Goal: Use online tool/utility

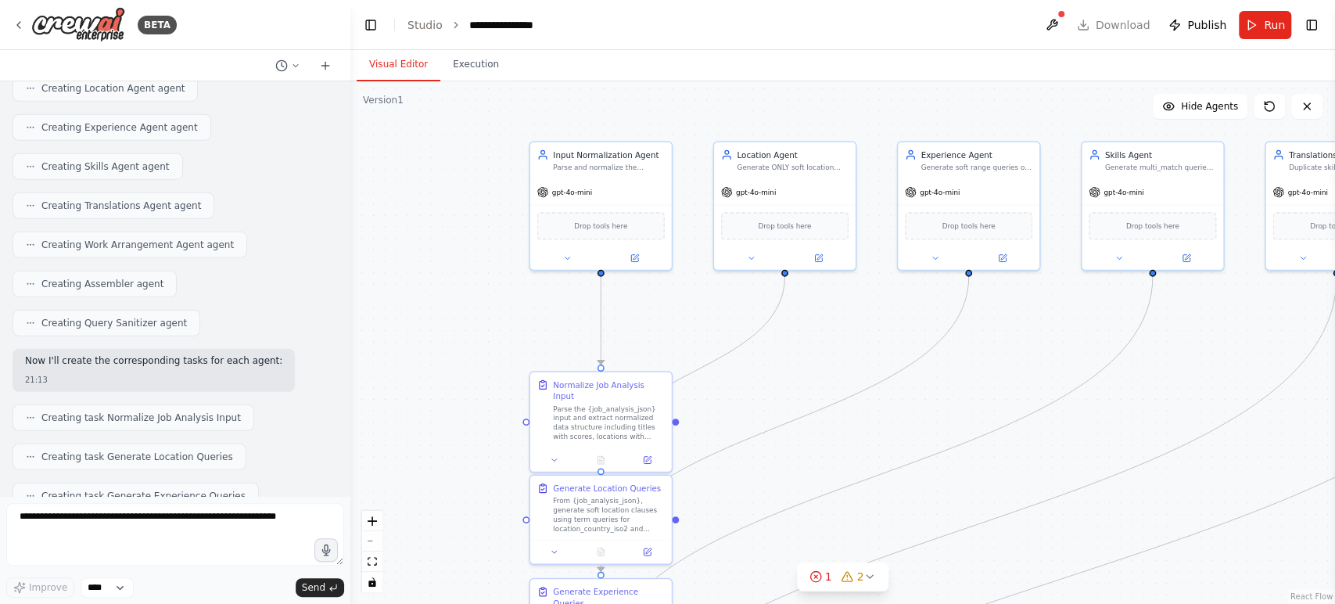
drag, startPoint x: 825, startPoint y: 483, endPoint x: 773, endPoint y: 440, distance: 66.7
click at [797, 293] on div ".deletable-edge-delete-btn { width: 20px; height: 20px; border: 0px solid #ffff…" at bounding box center [842, 342] width 985 height 523
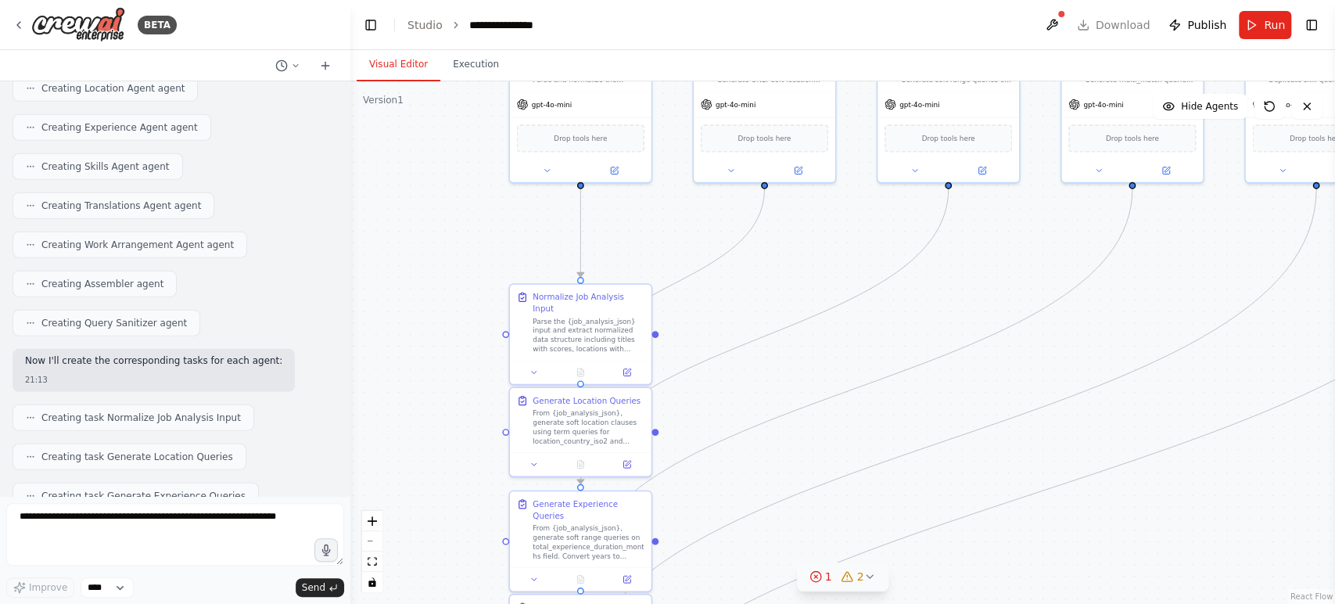
click at [842, 577] on icon at bounding box center [848, 576] width 13 height 13
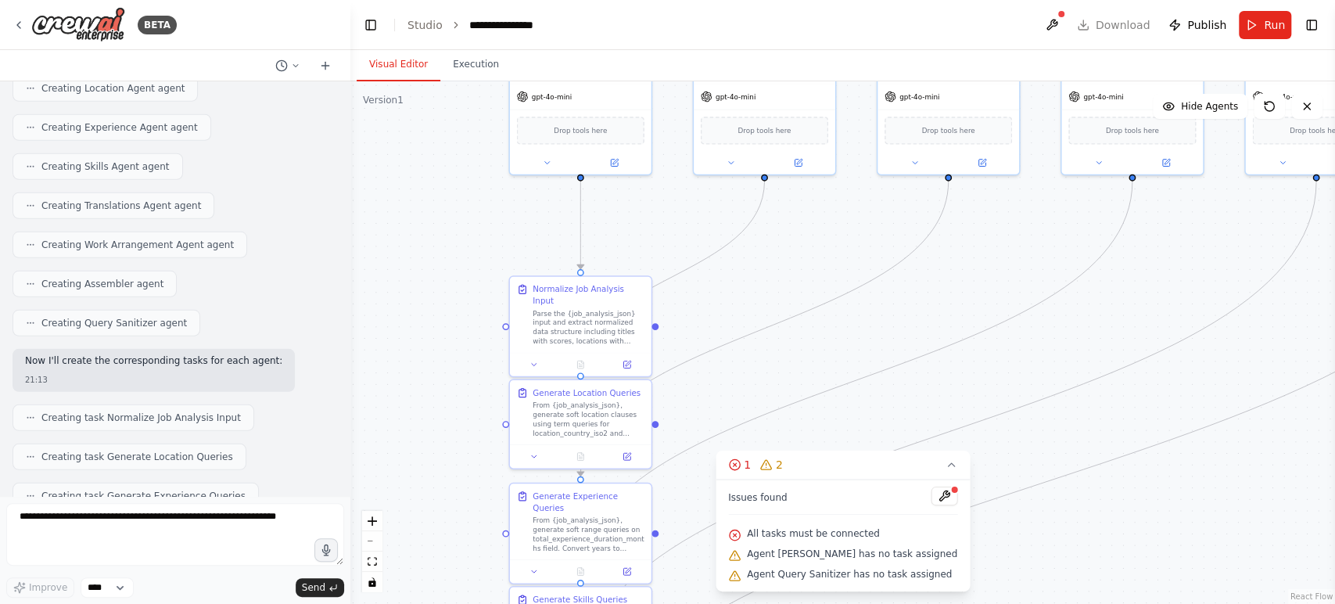
drag, startPoint x: 823, startPoint y: 381, endPoint x: 784, endPoint y: 239, distance: 146.9
click at [784, 239] on div ".deletable-edge-delete-btn { width: 20px; height: 20px; border: 0px solid #ffff…" at bounding box center [842, 342] width 985 height 523
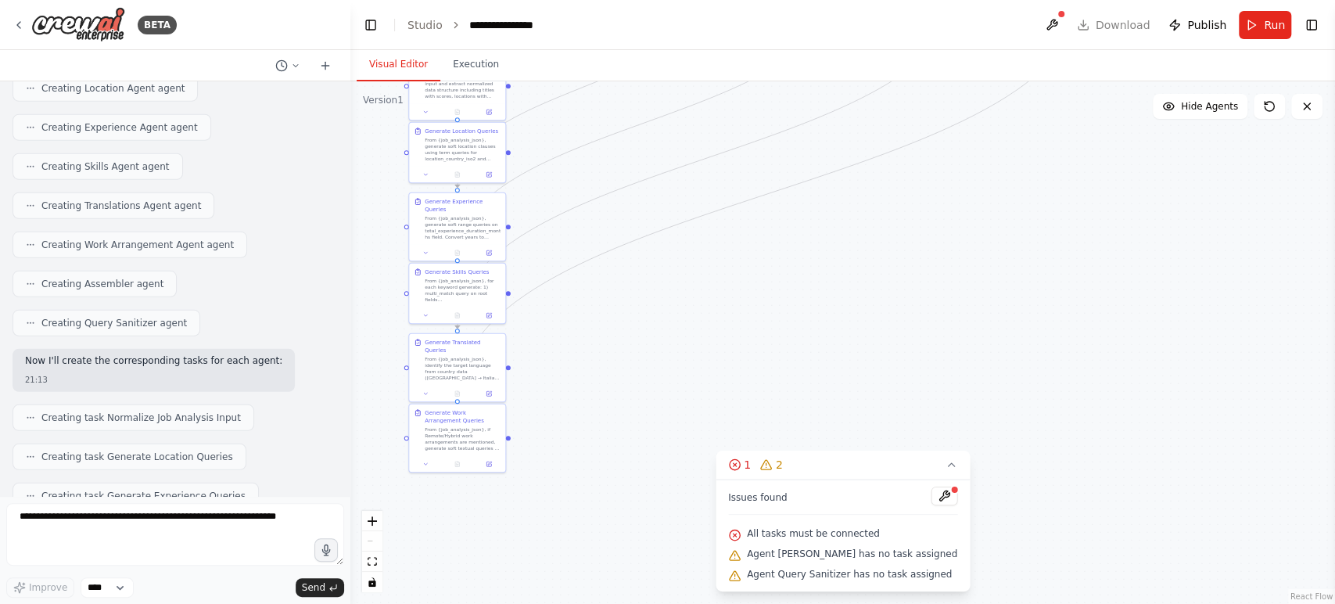
drag, startPoint x: 932, startPoint y: 437, endPoint x: 781, endPoint y: 283, distance: 215.2
click at [781, 283] on div ".deletable-edge-delete-btn { width: 20px; height: 20px; border: 0px solid #ffff…" at bounding box center [842, 342] width 985 height 523
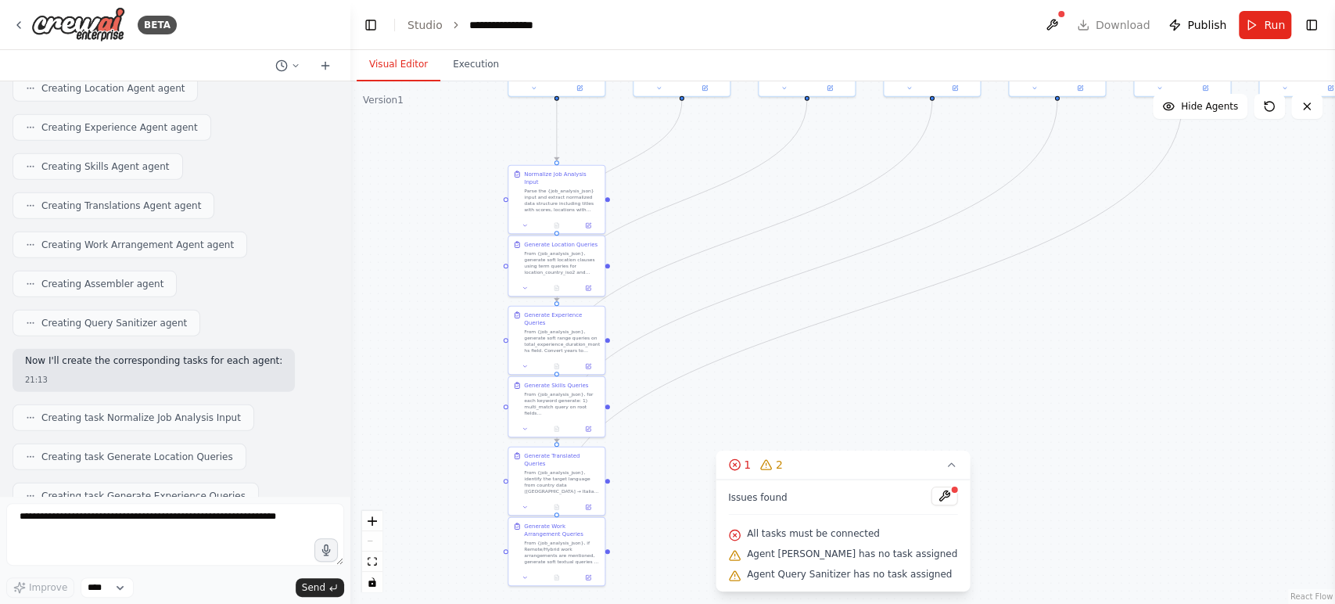
drag, startPoint x: 748, startPoint y: 359, endPoint x: 875, endPoint y: 491, distance: 183.1
click at [875, 491] on div "Version 1 Show Tools Hide Agents .deletable-edge-delete-btn { width: 20px; heig…" at bounding box center [842, 342] width 985 height 523
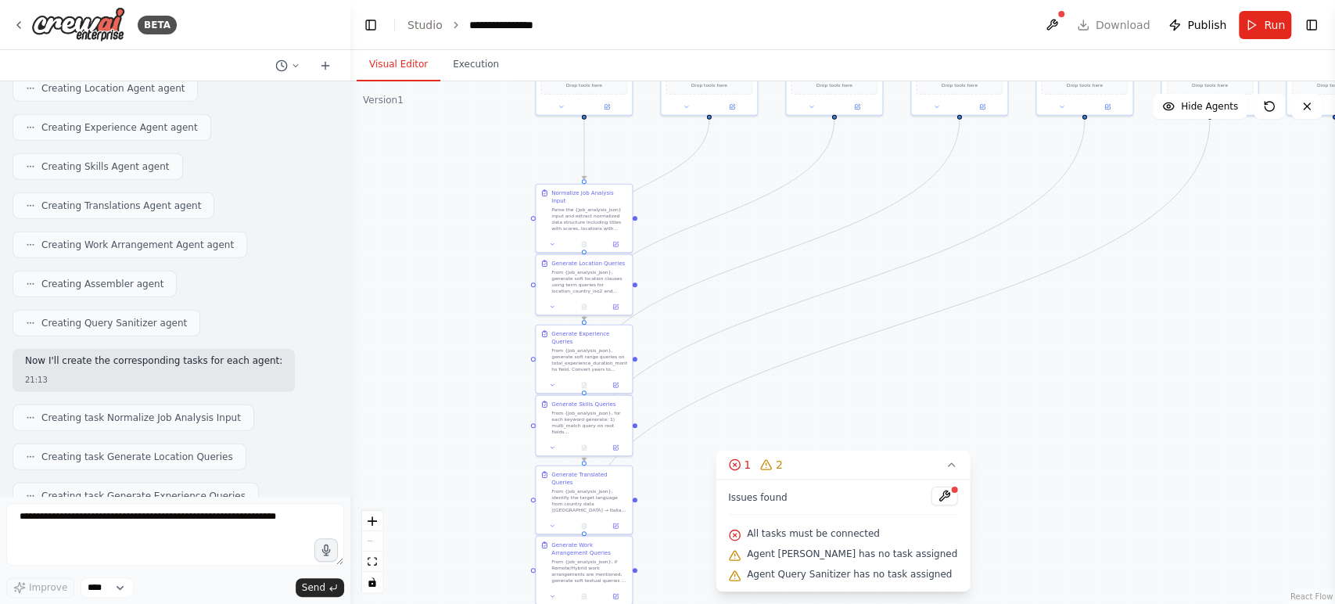
drag, startPoint x: 715, startPoint y: 437, endPoint x: 676, endPoint y: 374, distance: 73.8
click at [695, 338] on div "Version 1 Show Tools Hide Agents .deletable-edge-delete-btn { width: 20px; heig…" at bounding box center [842, 342] width 985 height 523
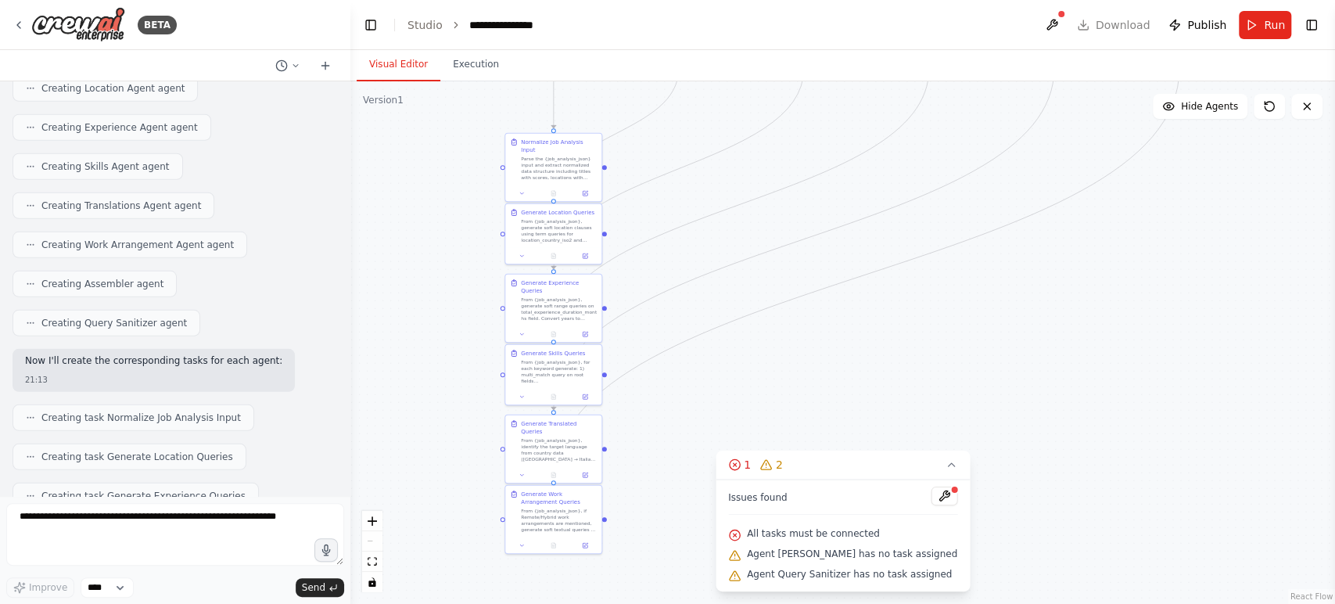
drag, startPoint x: 644, startPoint y: 404, endPoint x: 613, endPoint y: 361, distance: 53.2
click at [613, 361] on div ".deletable-edge-delete-btn { width: 20px; height: 20px; border: 0px solid #ffff…" at bounding box center [842, 342] width 985 height 523
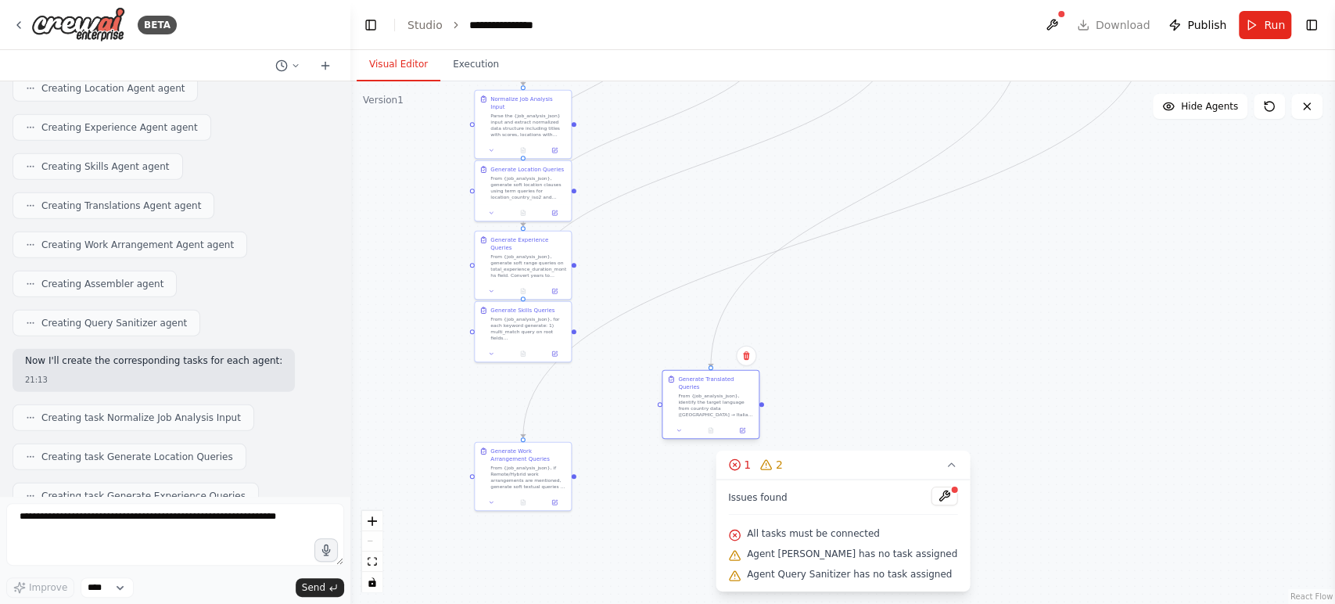
drag, startPoint x: 515, startPoint y: 385, endPoint x: 703, endPoint y: 384, distance: 188.5
click at [703, 393] on div "From {job_analysis_json}, identify the target language from country data ([GEOG…" at bounding box center [716, 405] width 76 height 25
drag, startPoint x: 555, startPoint y: 456, endPoint x: 641, endPoint y: 487, distance: 91.6
click at [641, 487] on div "Generate Work Arrangement Queries" at bounding box center [630, 485] width 76 height 16
drag, startPoint x: 526, startPoint y: 328, endPoint x: 661, endPoint y: 310, distance: 136.5
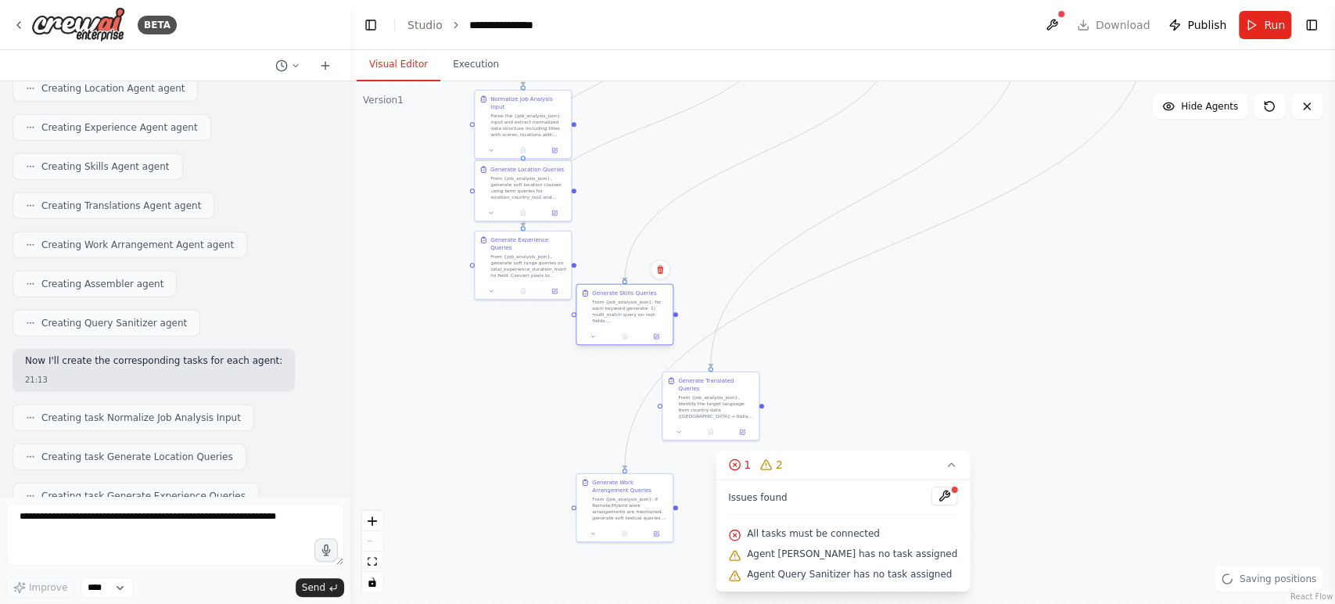
click at [647, 310] on div "From {job_analysis_json}, for each keyword generate: 1) multi_match query on ro…" at bounding box center [630, 311] width 76 height 25
drag, startPoint x: 540, startPoint y: 260, endPoint x: 486, endPoint y: 321, distance: 80.9
click at [490, 277] on div "From {job_analysis_json}, generate soft range queries on total_experience_durat…" at bounding box center [528, 264] width 76 height 25
drag, startPoint x: 503, startPoint y: 230, endPoint x: 501, endPoint y: 242, distance: 12.0
click at [501, 238] on div "From {job_analysis_json}, generate soft location clauses using term queries for…" at bounding box center [513, 225] width 76 height 25
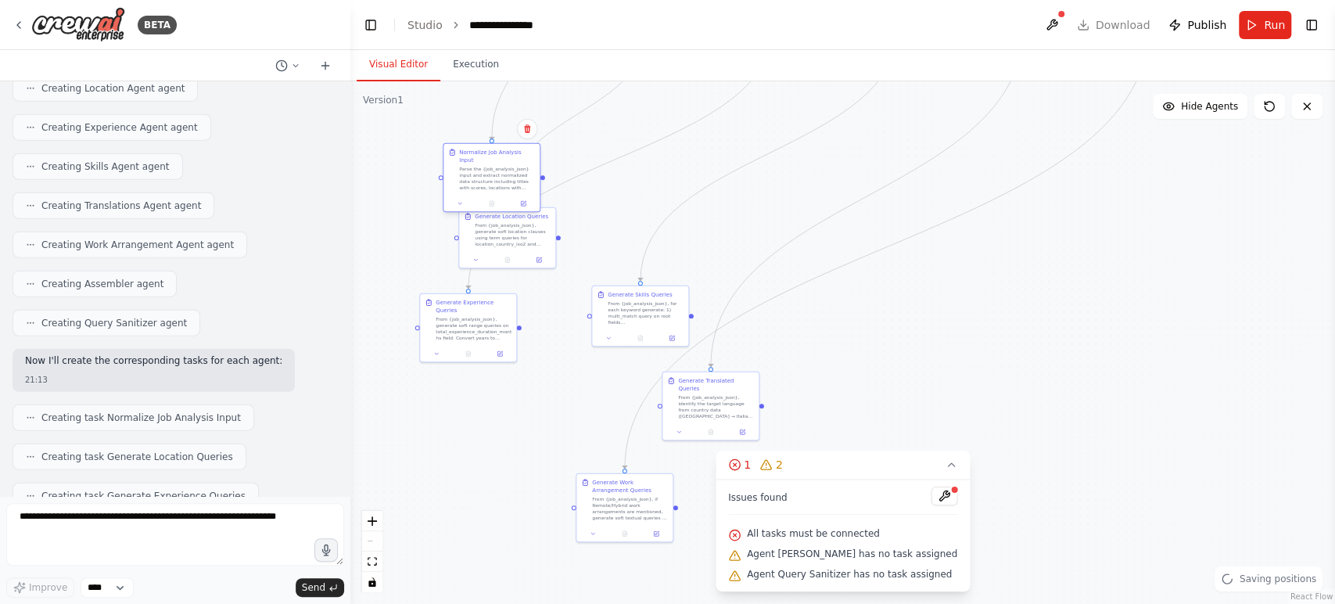
drag, startPoint x: 495, startPoint y: 158, endPoint x: 440, endPoint y: 174, distance: 57.2
click at [459, 171] on div "Parse the {job_analysis_json} input and extract normalized data structure inclu…" at bounding box center [497, 178] width 76 height 25
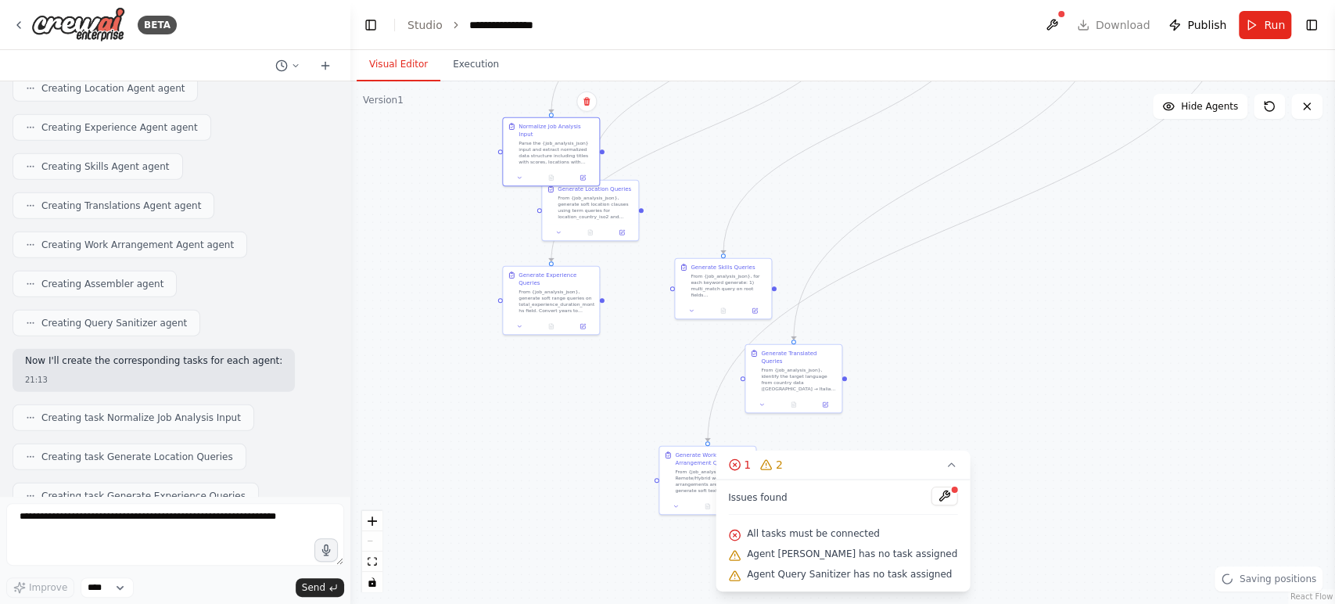
drag, startPoint x: 371, startPoint y: 186, endPoint x: 453, endPoint y: 159, distance: 86.6
click at [453, 159] on div ".deletable-edge-delete-btn { width: 20px; height: 20px; border: 0px solid #ffff…" at bounding box center [842, 342] width 985 height 523
click at [931, 495] on button at bounding box center [944, 496] width 27 height 19
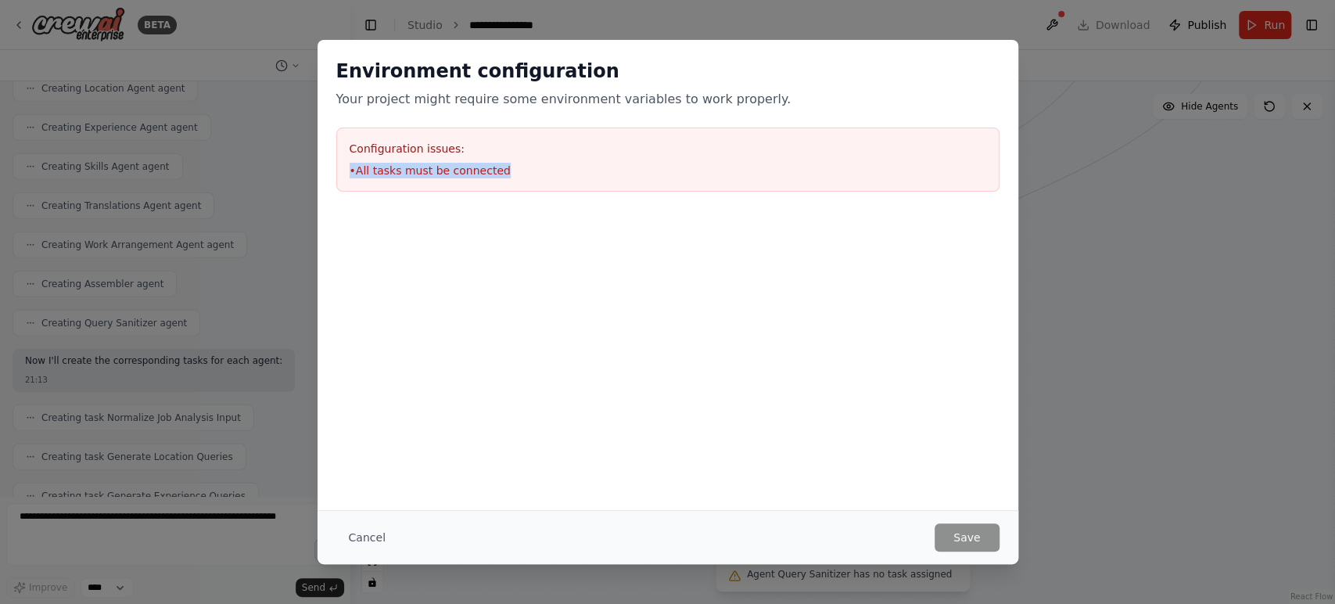
drag, startPoint x: 495, startPoint y: 163, endPoint x: 336, endPoint y: 162, distance: 158.8
click at [336, 162] on div "Configuration issues: • All tasks must be connected" at bounding box center [667, 160] width 663 height 64
copy li "• All tasks must be connected"
click at [181, 386] on div "Environment configuration Your project might require some environment variables…" at bounding box center [667, 302] width 1335 height 604
click at [377, 544] on button "Cancel" at bounding box center [367, 537] width 62 height 28
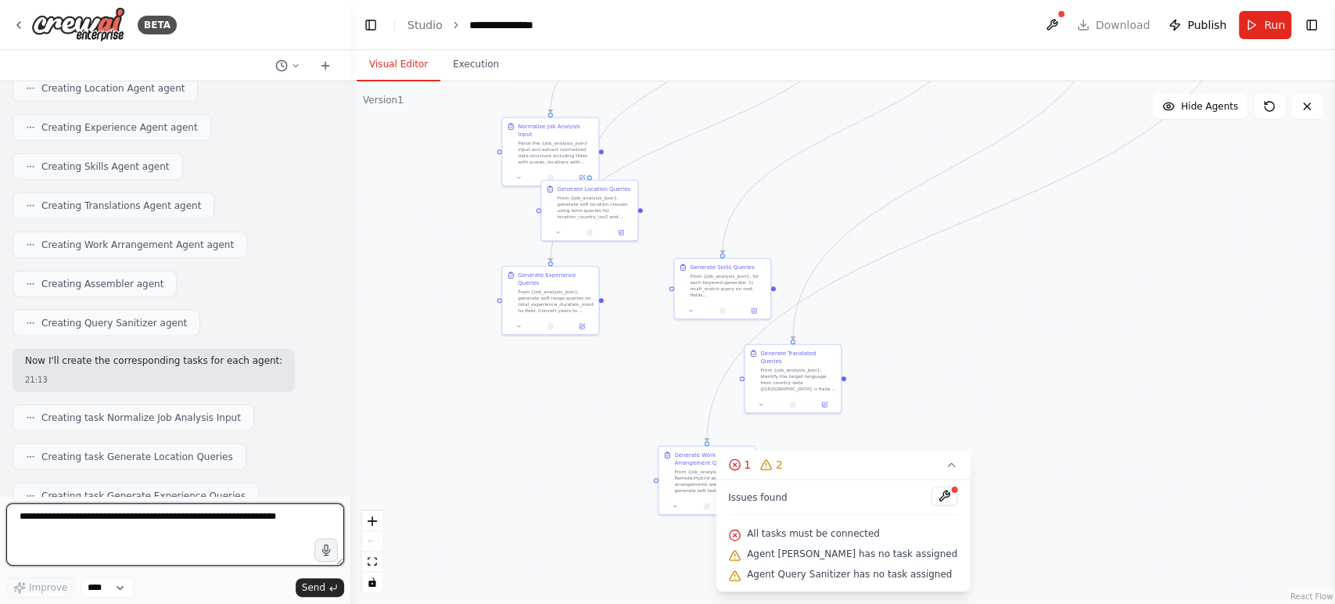
click at [151, 530] on textarea at bounding box center [175, 534] width 338 height 63
paste textarea "**********"
type textarea "**********"
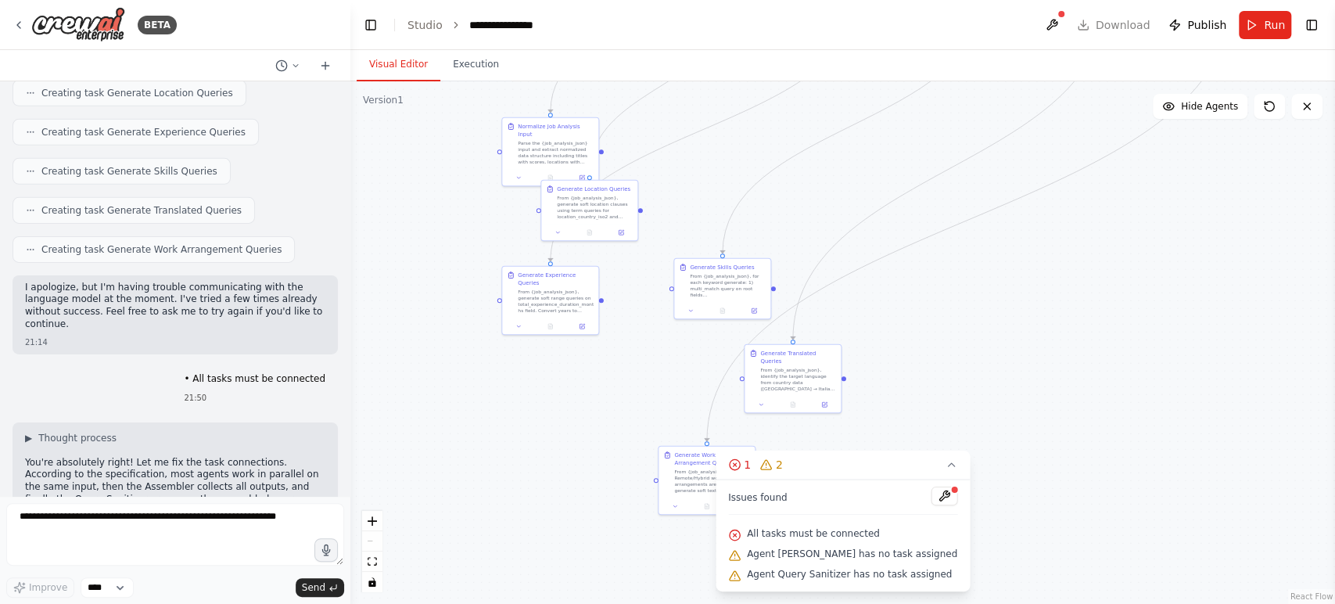
scroll to position [3374, 0]
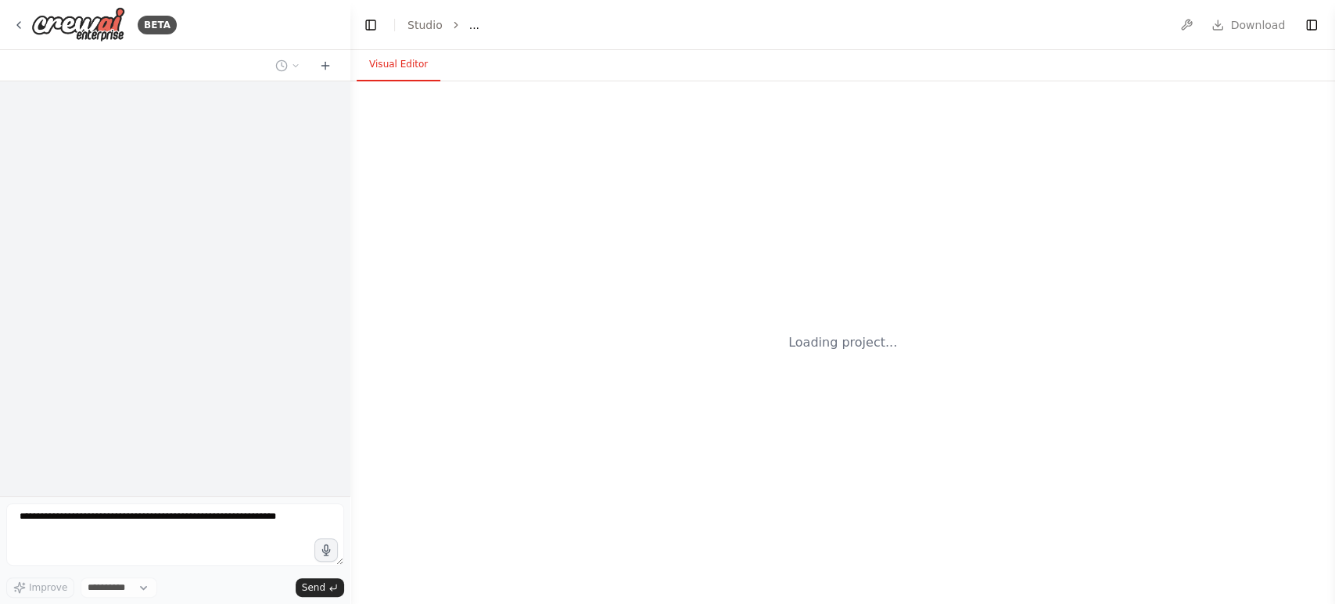
select select "****"
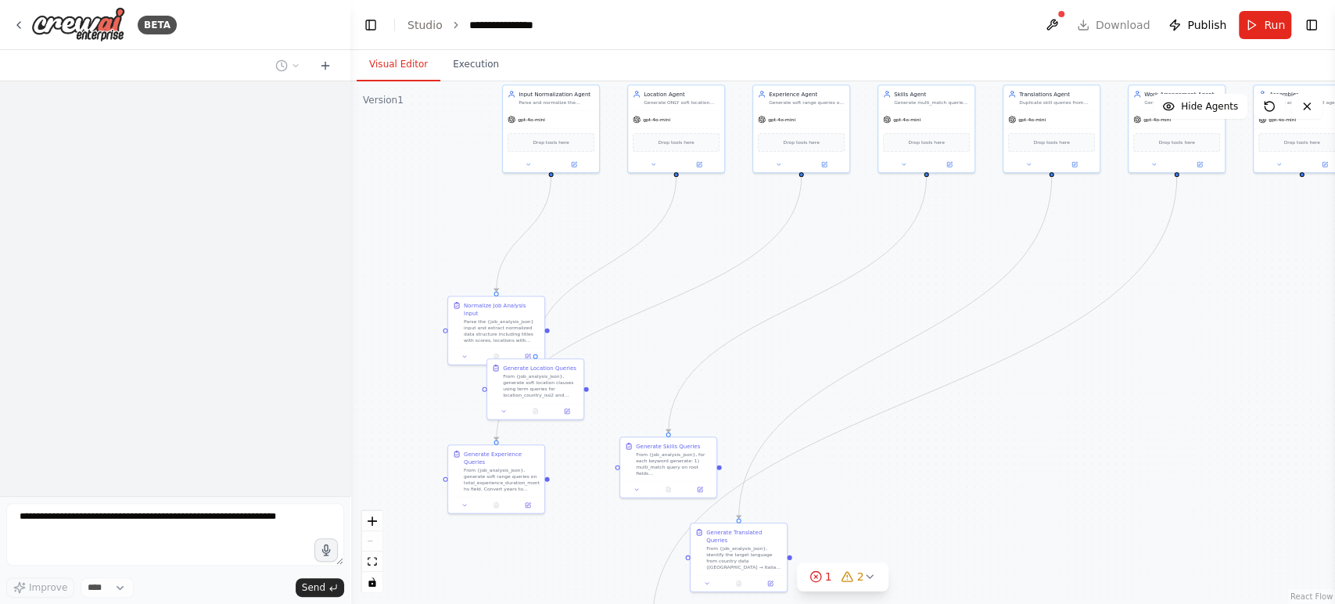
drag, startPoint x: 611, startPoint y: 361, endPoint x: 633, endPoint y: 214, distance: 148.7
click at [633, 214] on div ".deletable-edge-delete-btn { width: 20px; height: 20px; border: 0px solid #ffff…" at bounding box center [842, 342] width 985 height 523
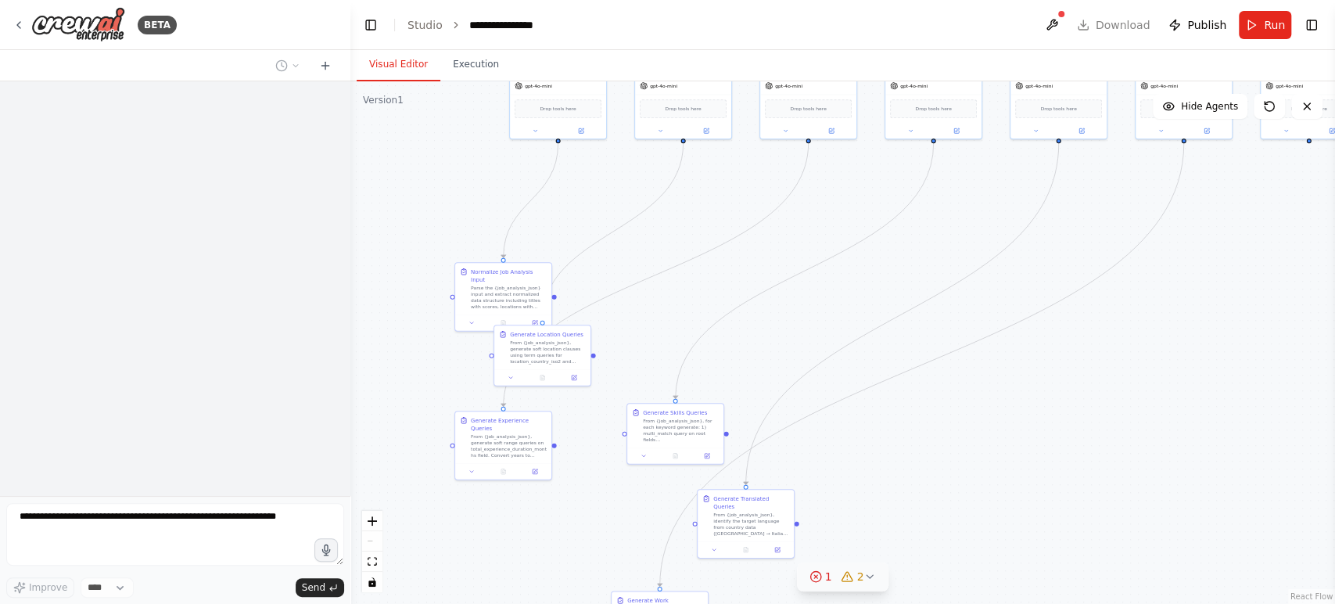
scroll to position [3374, 0]
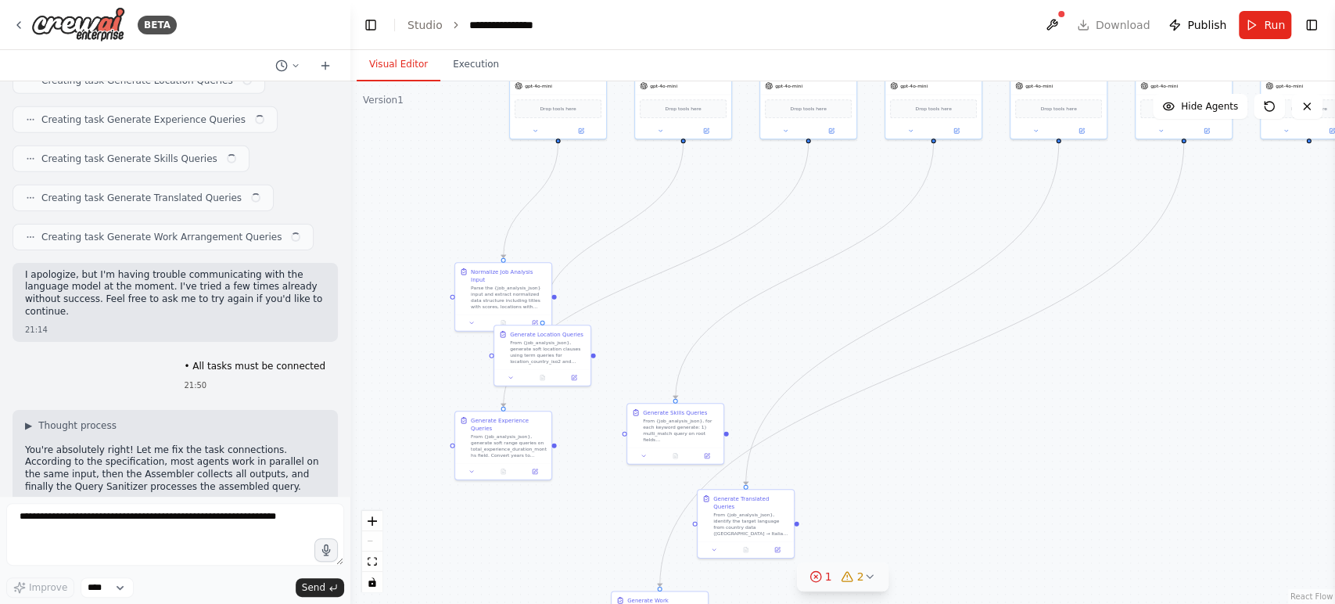
click at [868, 569] on button "1 2" at bounding box center [843, 576] width 92 height 29
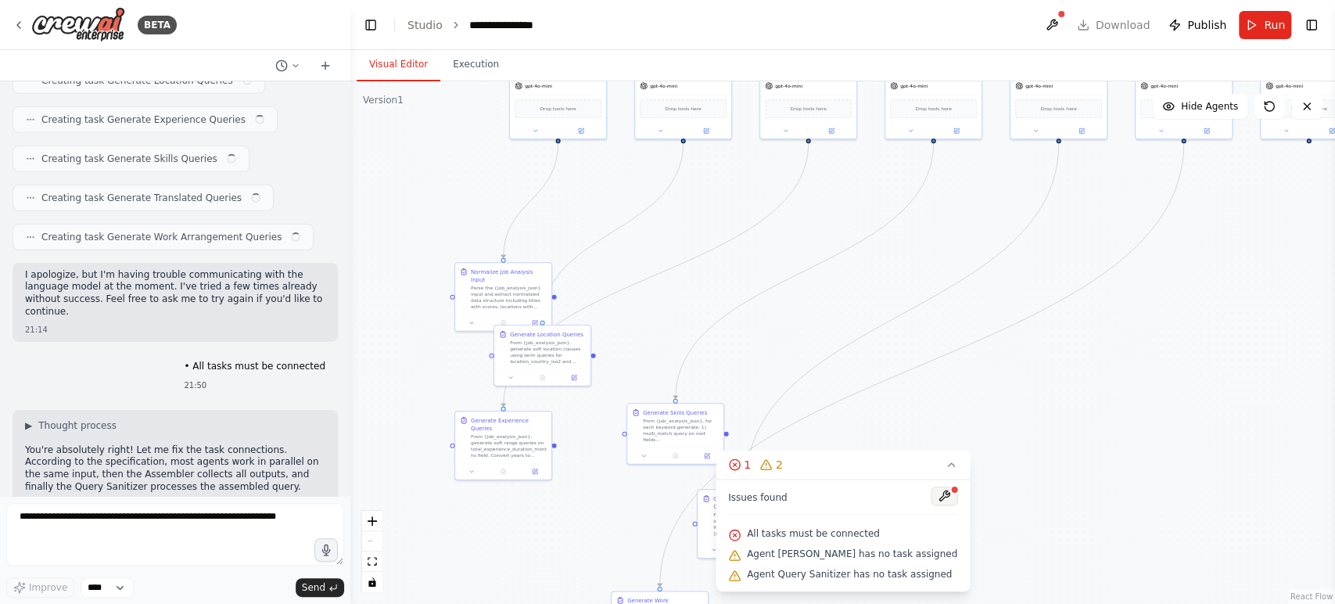
click at [931, 497] on button at bounding box center [944, 496] width 27 height 19
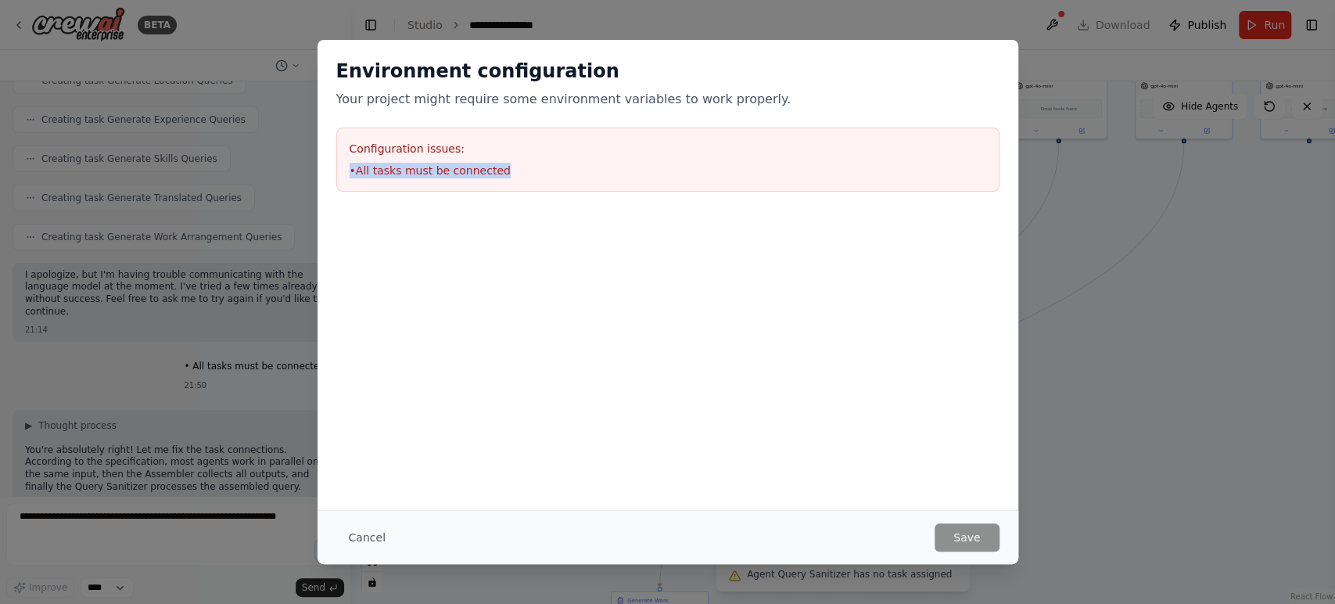
drag, startPoint x: 514, startPoint y: 167, endPoint x: 344, endPoint y: 165, distance: 169.8
click at [344, 165] on div "Configuration issues: • All tasks must be connected" at bounding box center [667, 160] width 663 height 64
copy li "• All tasks must be connected"
click at [357, 542] on button "Cancel" at bounding box center [367, 537] width 62 height 28
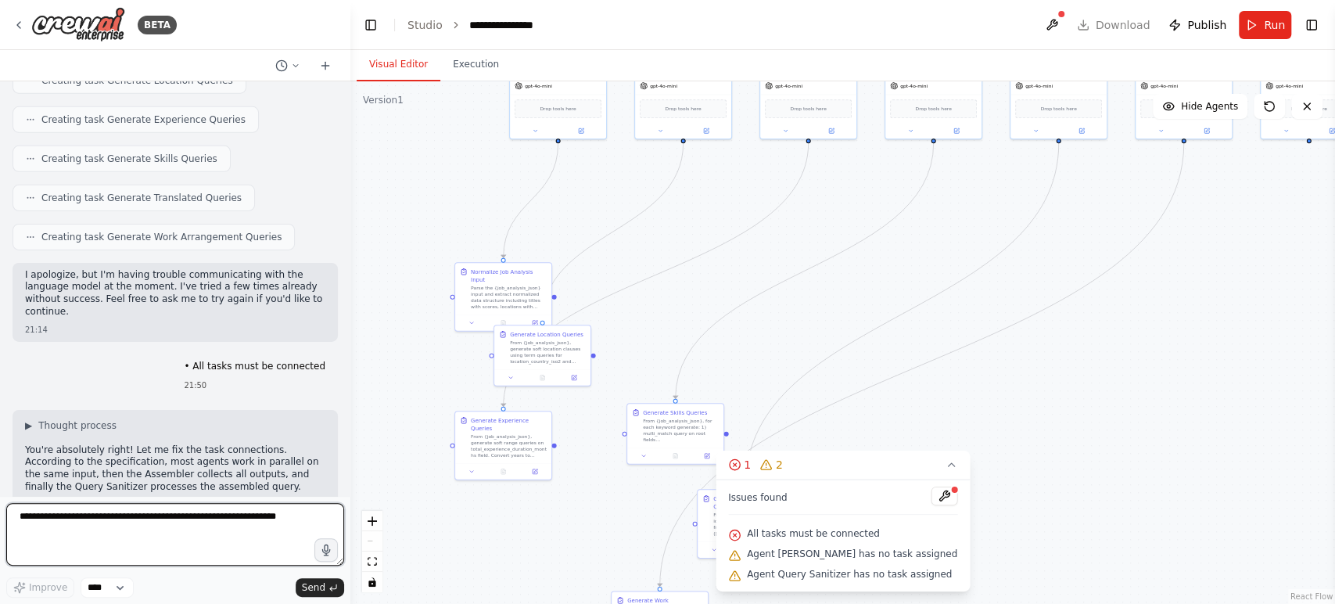
click at [238, 534] on textarea at bounding box center [175, 534] width 338 height 63
paste textarea "**********"
type textarea "**********"
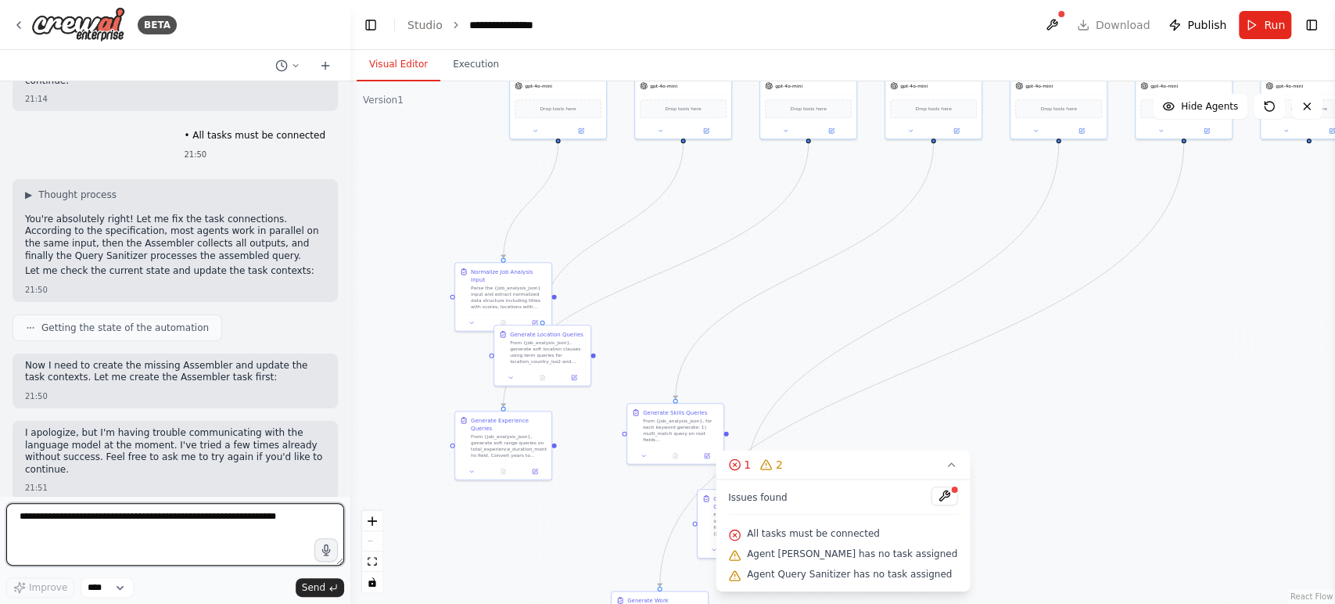
scroll to position [3617, 0]
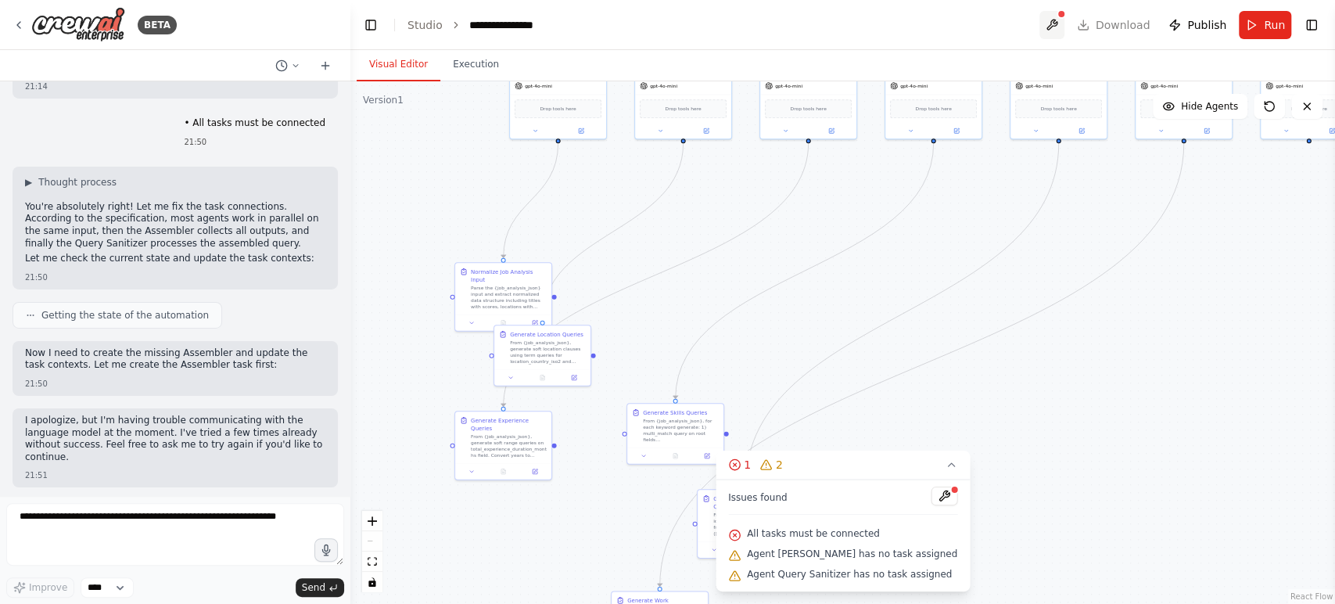
click at [1059, 33] on button at bounding box center [1052, 25] width 25 height 28
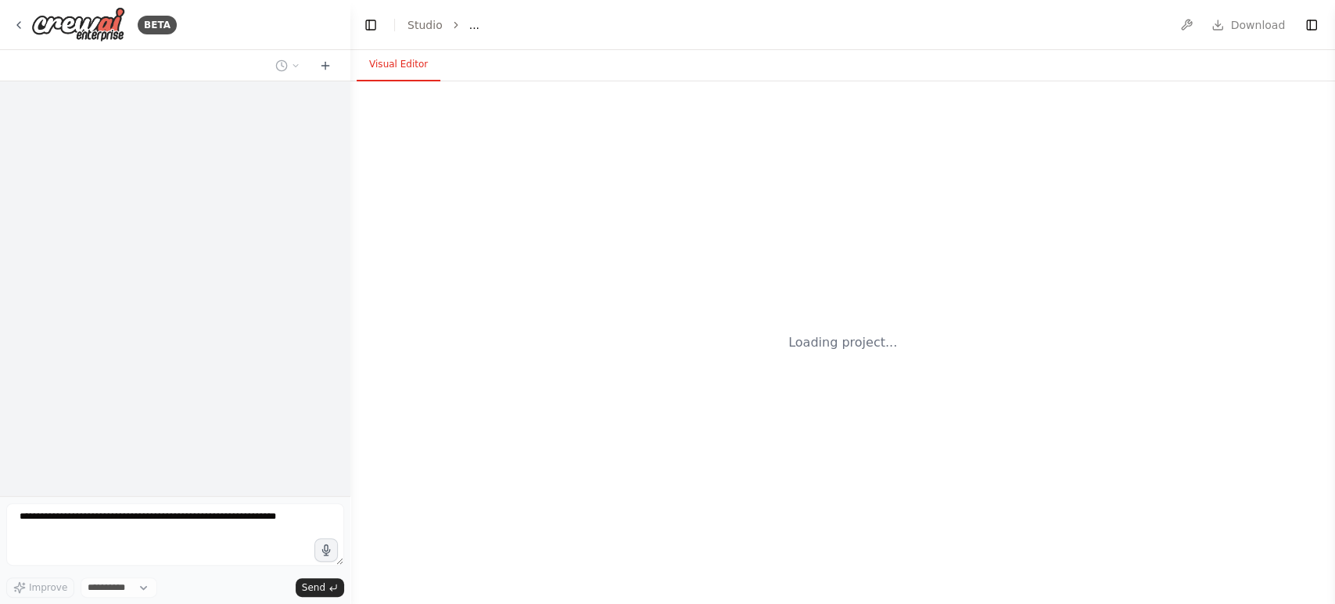
select select "****"
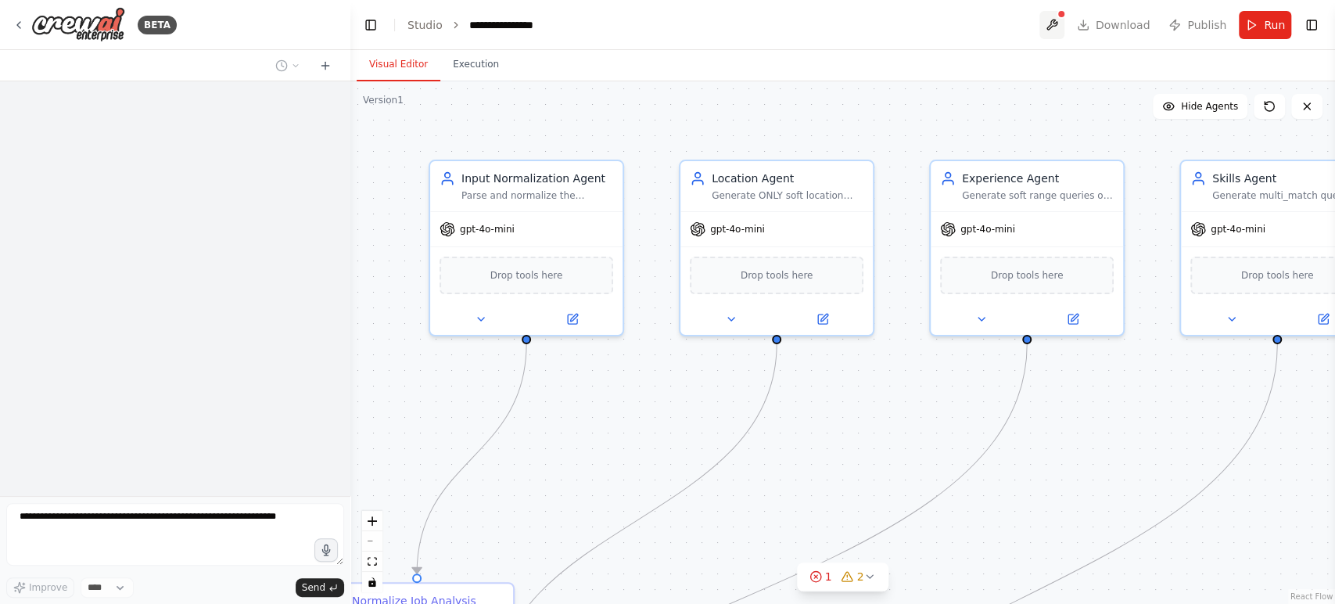
click at [1064, 27] on button at bounding box center [1052, 25] width 25 height 28
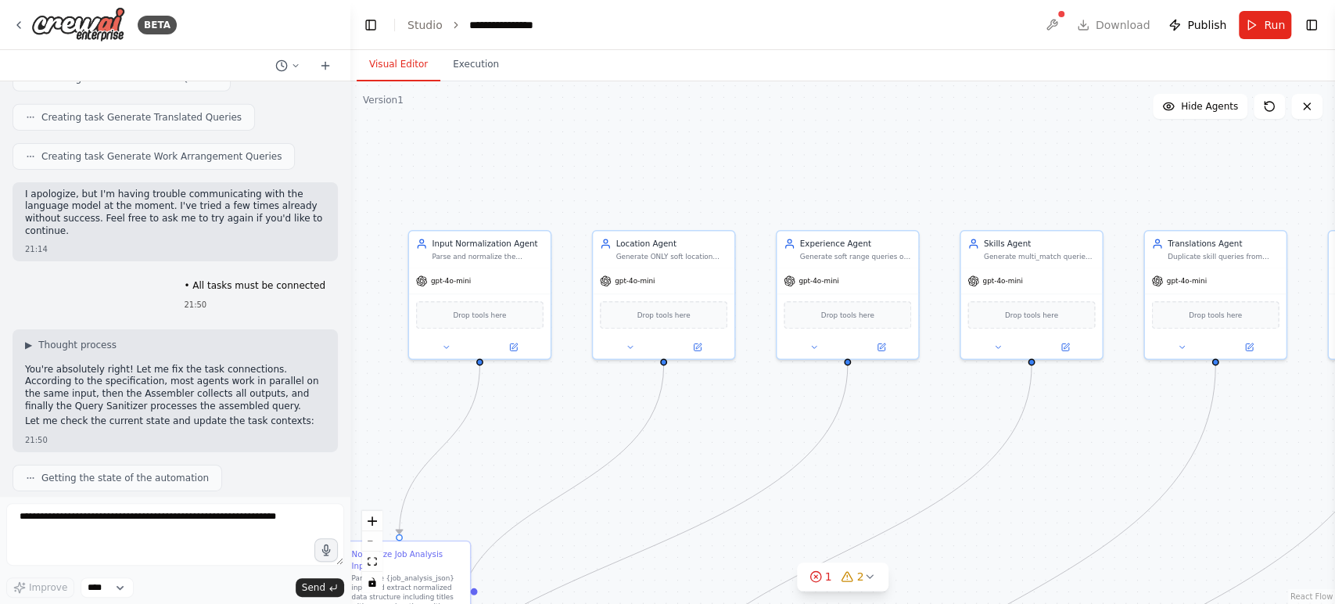
scroll to position [3617, 0]
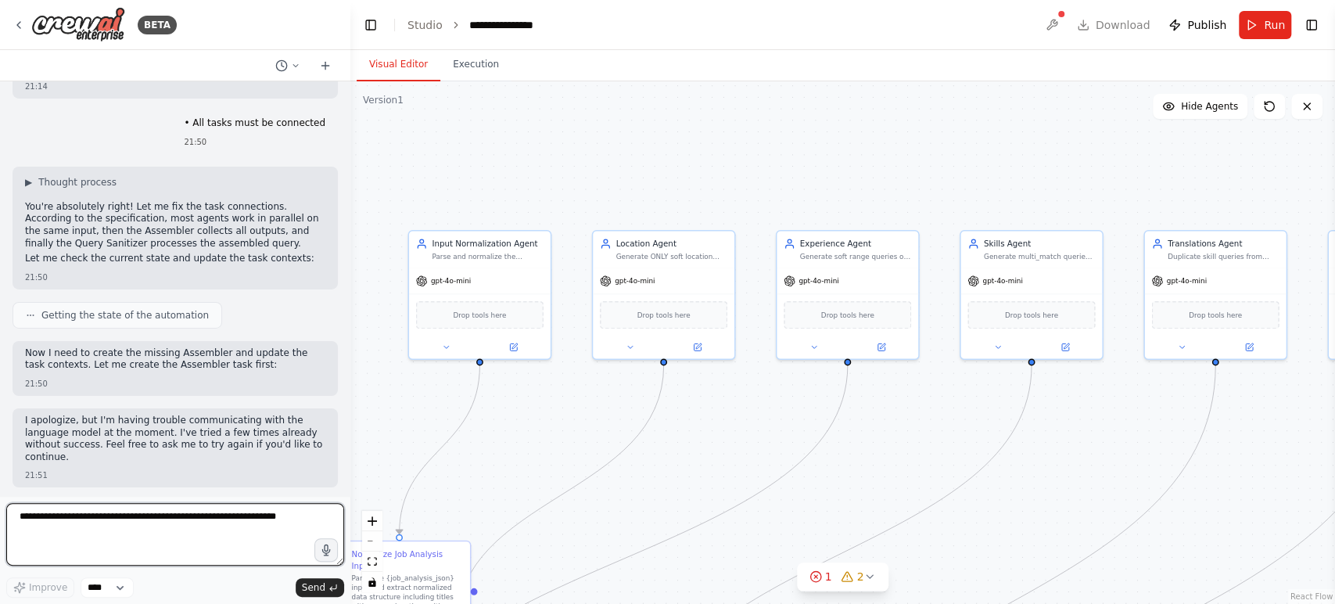
click at [216, 530] on textarea at bounding box center [175, 534] width 338 height 63
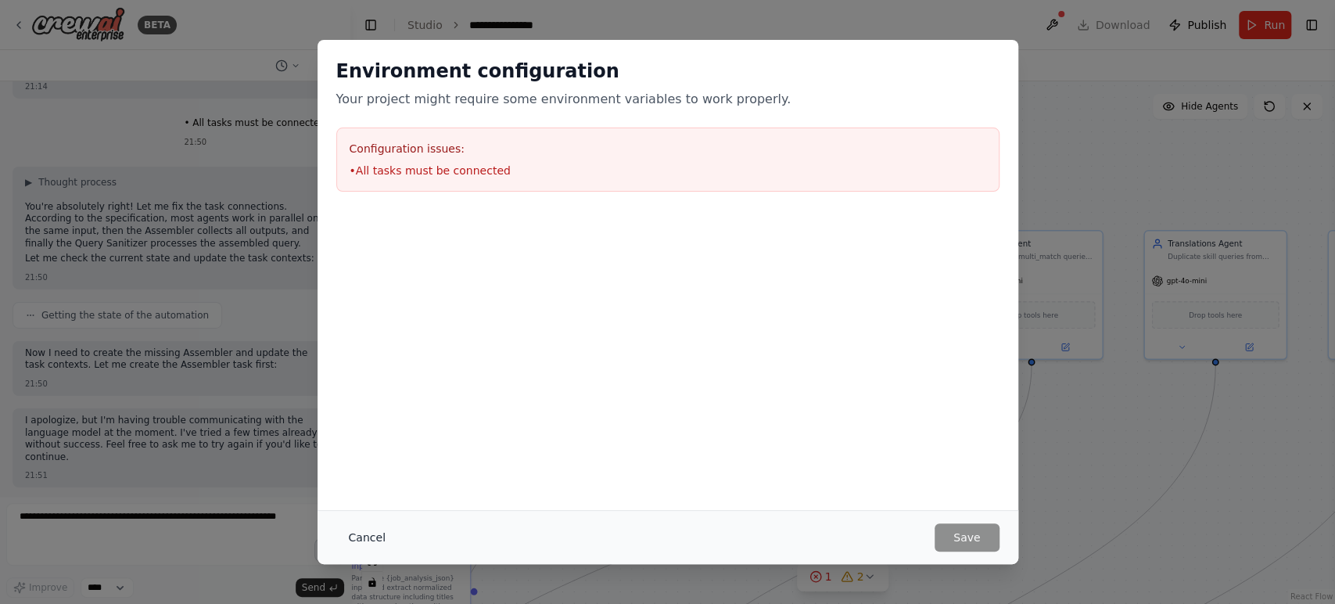
click at [357, 534] on button "Cancel" at bounding box center [367, 537] width 62 height 28
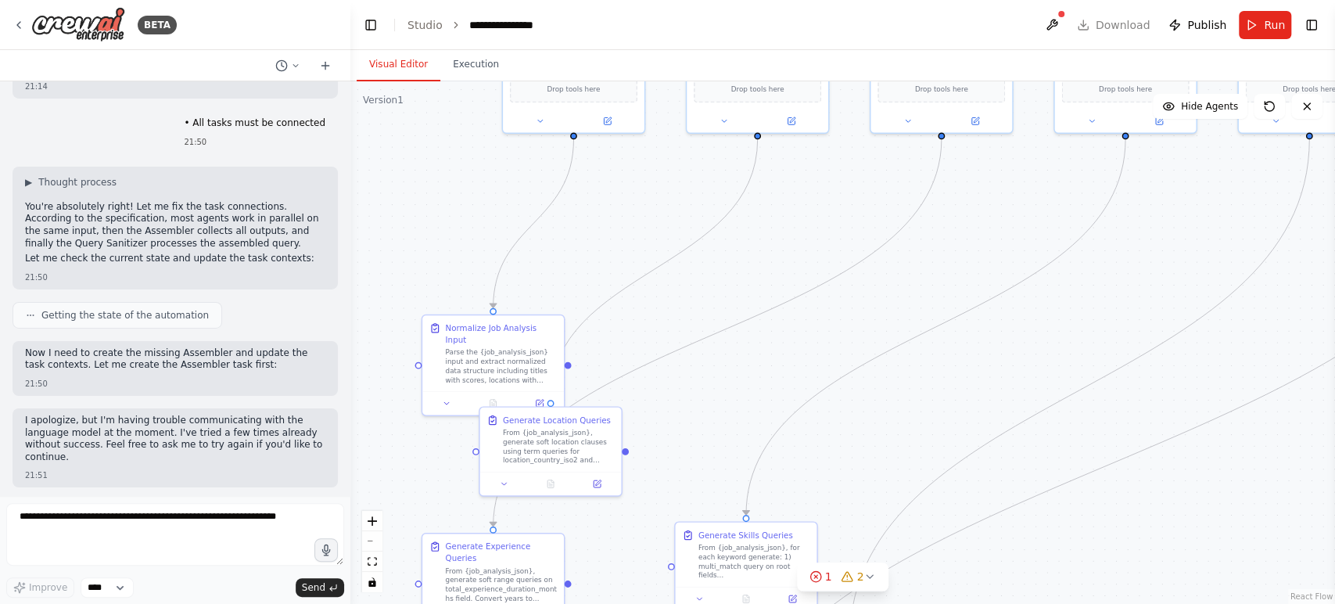
drag, startPoint x: 564, startPoint y: 479, endPoint x: 727, endPoint y: 197, distance: 325.2
click at [724, 199] on div ".deletable-edge-delete-btn { width: 20px; height: 20px; border: 0px solid #ffff…" at bounding box center [842, 342] width 985 height 523
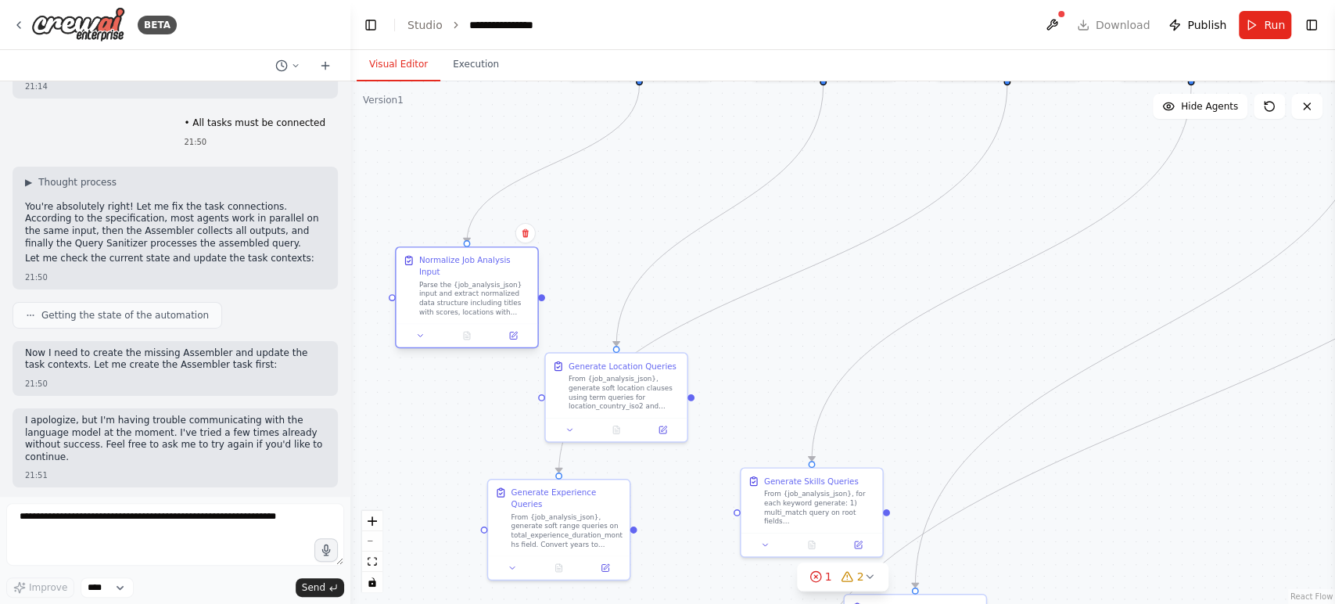
drag, startPoint x: 601, startPoint y: 264, endPoint x: 511, endPoint y: 257, distance: 90.2
click at [511, 257] on div "Normalize Job Analysis Input" at bounding box center [475, 265] width 112 height 23
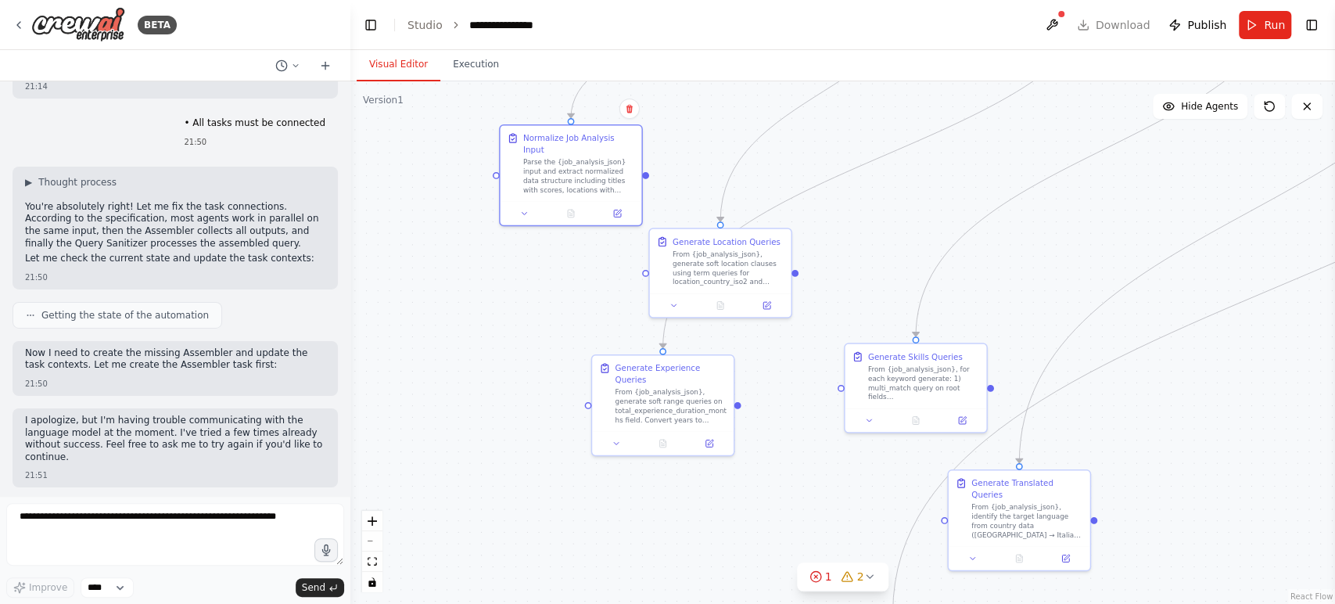
drag, startPoint x: 459, startPoint y: 424, endPoint x: 562, endPoint y: 300, distance: 161.7
click at [562, 300] on div ".deletable-edge-delete-btn { width: 20px; height: 20px; border: 0px solid #ffff…" at bounding box center [842, 342] width 985 height 523
drag, startPoint x: 692, startPoint y: 280, endPoint x: 556, endPoint y: 306, distance: 138.5
click at [556, 306] on div "From {job_analysis_json}, generate soft location clauses using term queries for…" at bounding box center [568, 300] width 112 height 37
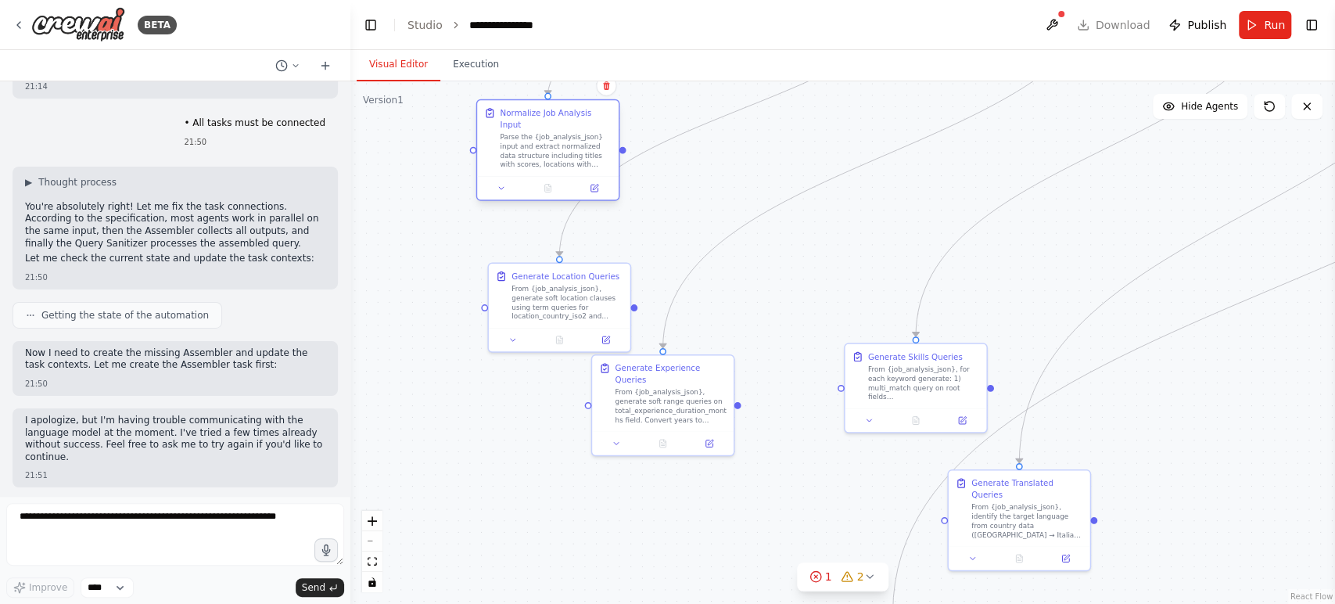
drag, startPoint x: 584, startPoint y: 162, endPoint x: 569, endPoint y: 160, distance: 14.3
click at [569, 160] on div "Normalize Job Analysis Input Parse the {job_analysis_json} input and extract no…" at bounding box center [548, 138] width 142 height 76
click at [600, 181] on button at bounding box center [594, 188] width 39 height 14
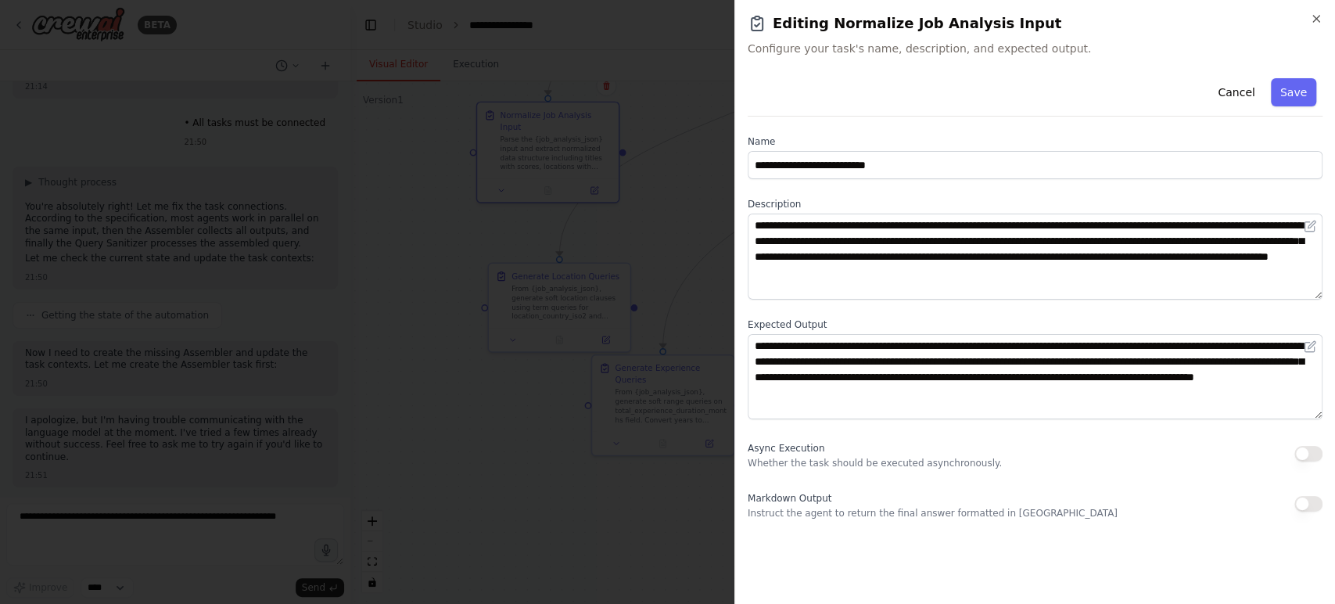
click at [587, 207] on div at bounding box center [667, 302] width 1335 height 604
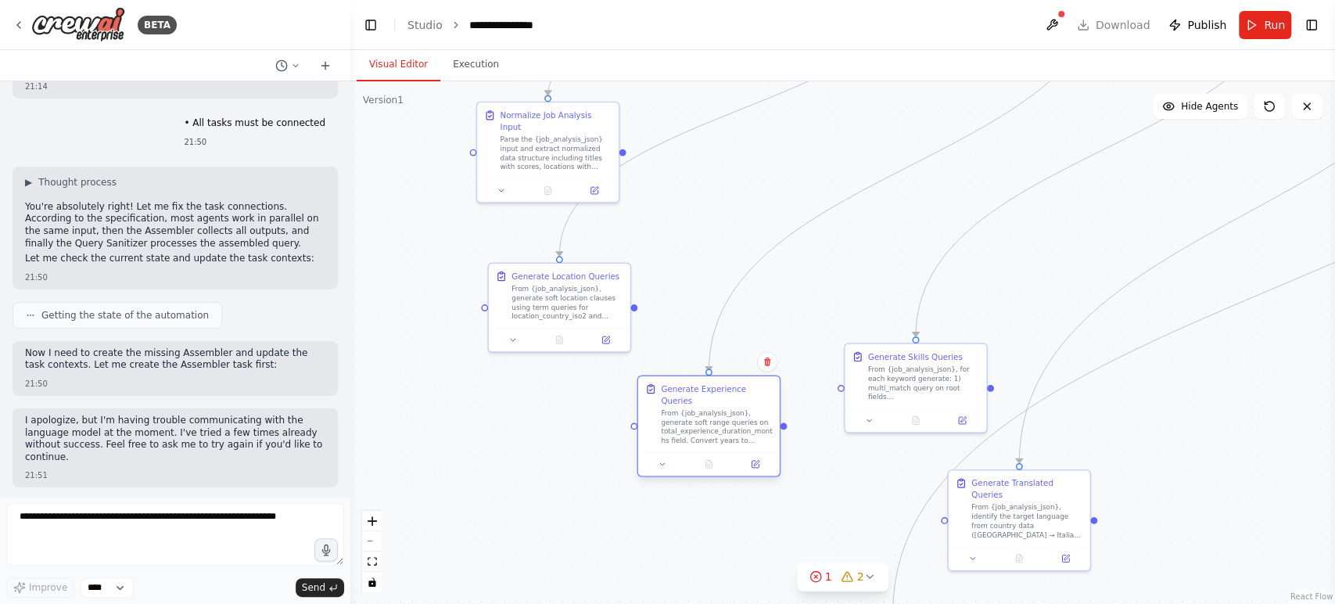
click at [698, 414] on div "From {job_analysis_json}, generate soft range queries on total_experience_durat…" at bounding box center [717, 426] width 112 height 37
click at [596, 470] on div ".deletable-edge-delete-btn { width: 20px; height: 20px; border: 0px solid #ffff…" at bounding box center [842, 342] width 985 height 523
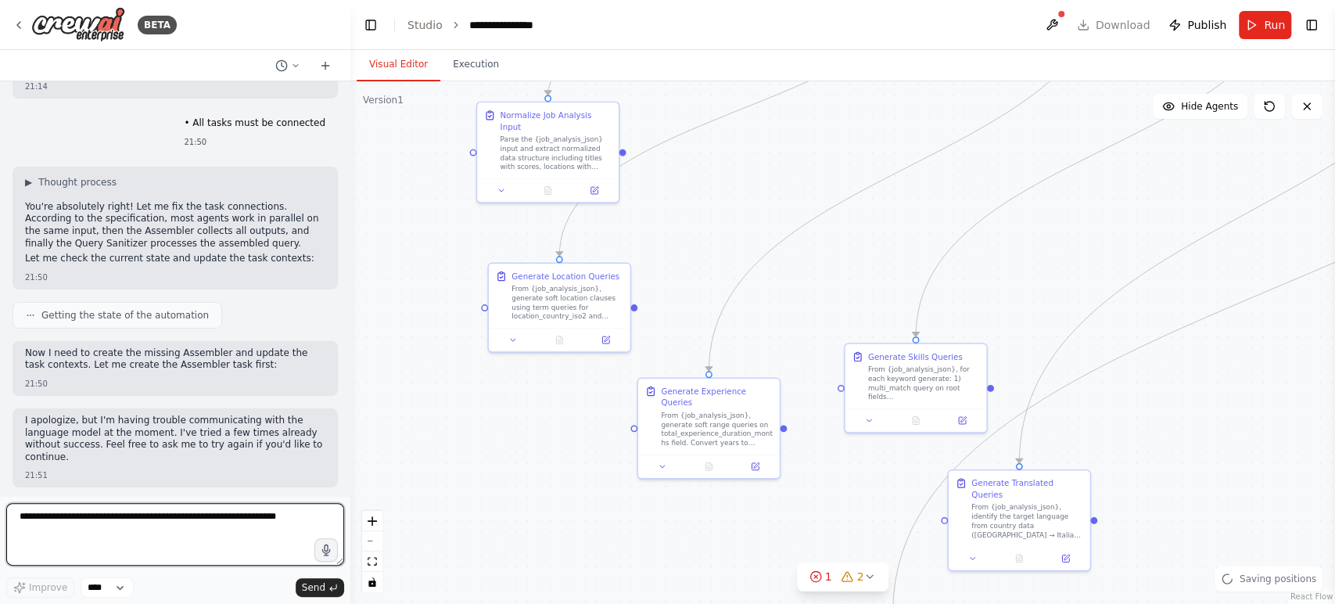
click at [179, 533] on textarea at bounding box center [175, 534] width 338 height 63
type textarea "**********"
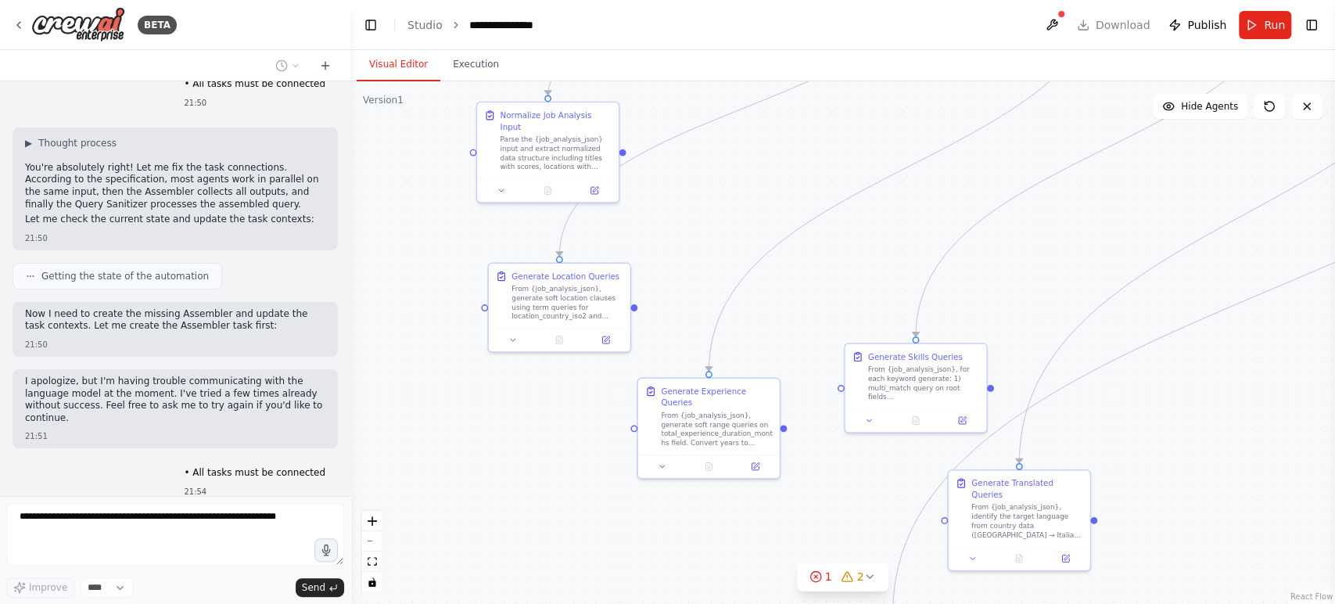
scroll to position [3713, 0]
